Goal: Navigation & Orientation: Understand site structure

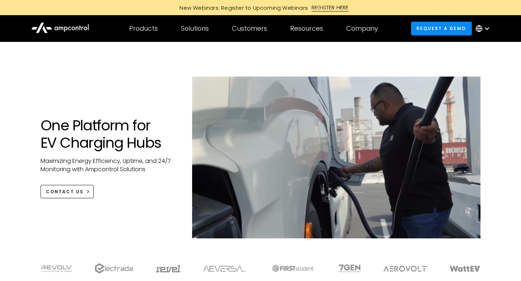
click at [485, 27] on div at bounding box center [487, 29] width 6 height 6
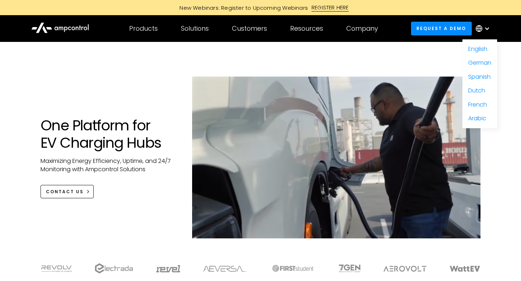
click at [71, 27] on icon at bounding box center [60, 27] width 58 height 17
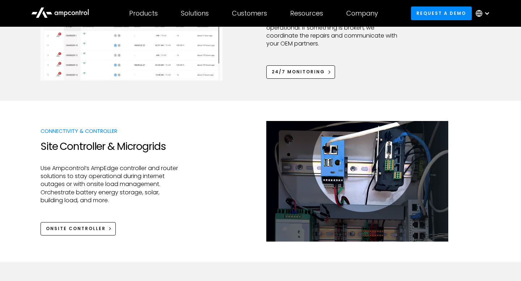
scroll to position [759, 0]
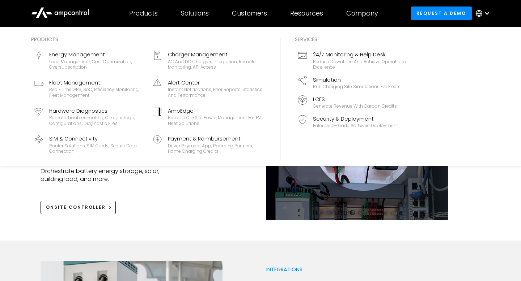
click at [149, 28] on div "Products Energy Management Load management, cost optimization, oversubscription…" at bounding box center [260, 96] width 521 height 139
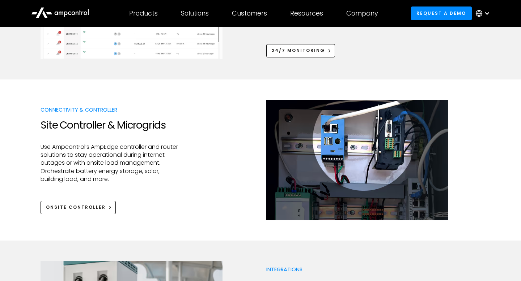
click at [59, 14] on icon at bounding box center [60, 12] width 58 height 17
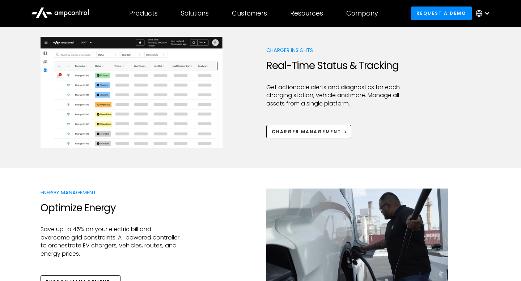
scroll to position [845, 0]
